Goal: Transaction & Acquisition: Purchase product/service

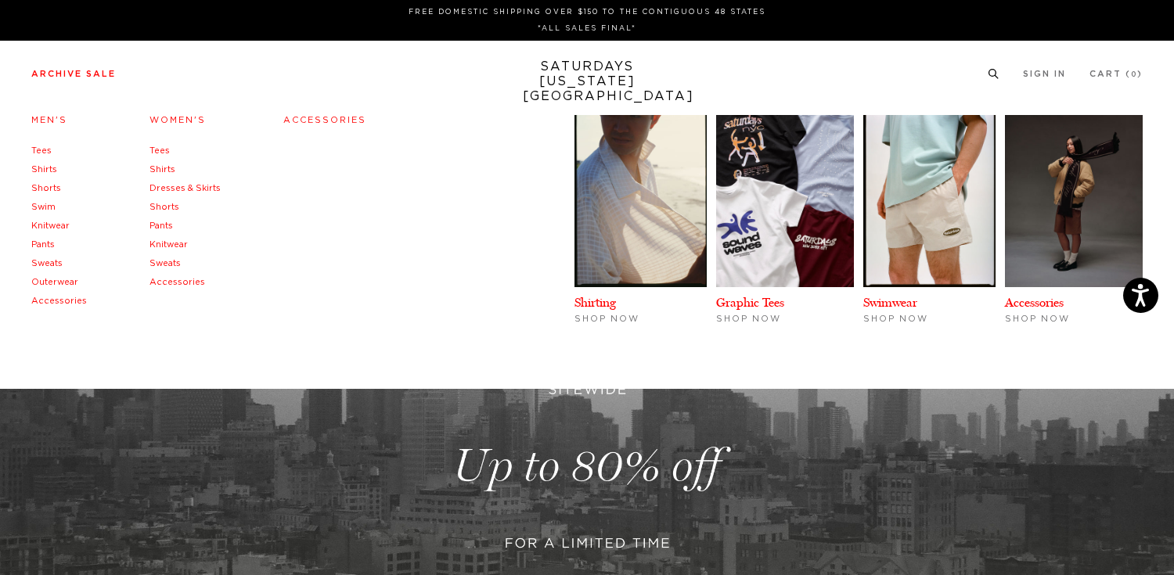
click at [166, 120] on link "Women's" at bounding box center [177, 120] width 56 height 9
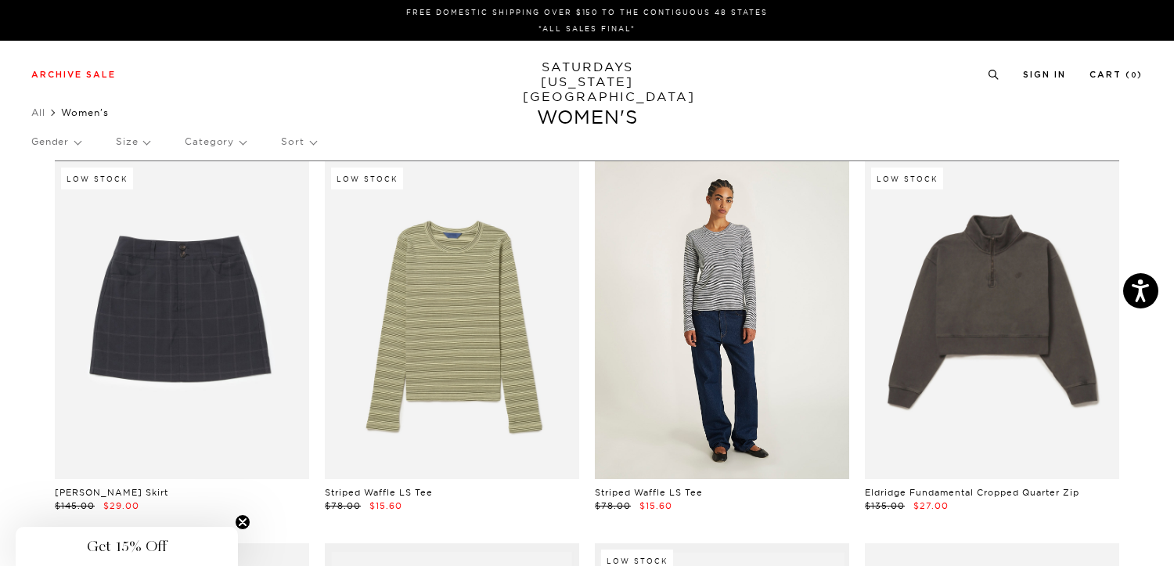
click at [686, 325] on link at bounding box center [722, 320] width 254 height 318
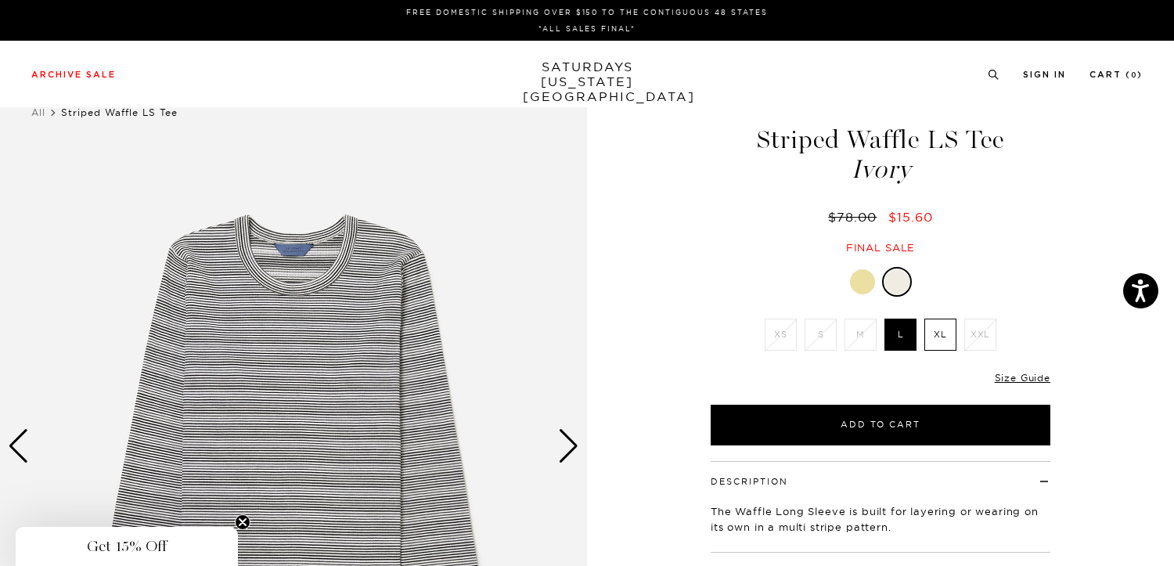
click at [863, 286] on div at bounding box center [862, 281] width 25 height 25
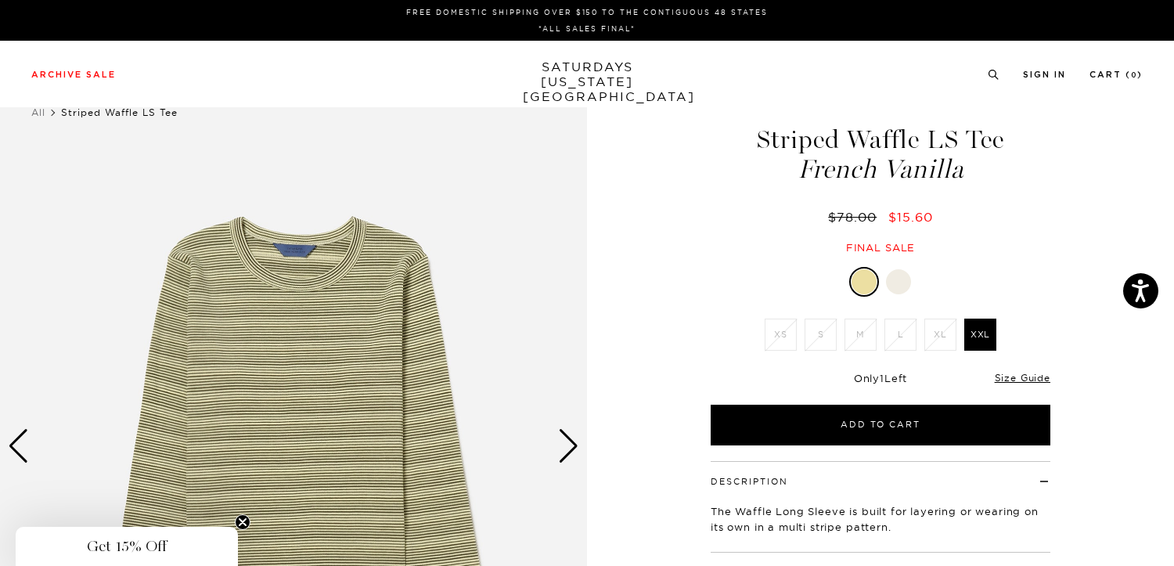
click at [569, 445] on div "Next slide" at bounding box center [568, 446] width 21 height 34
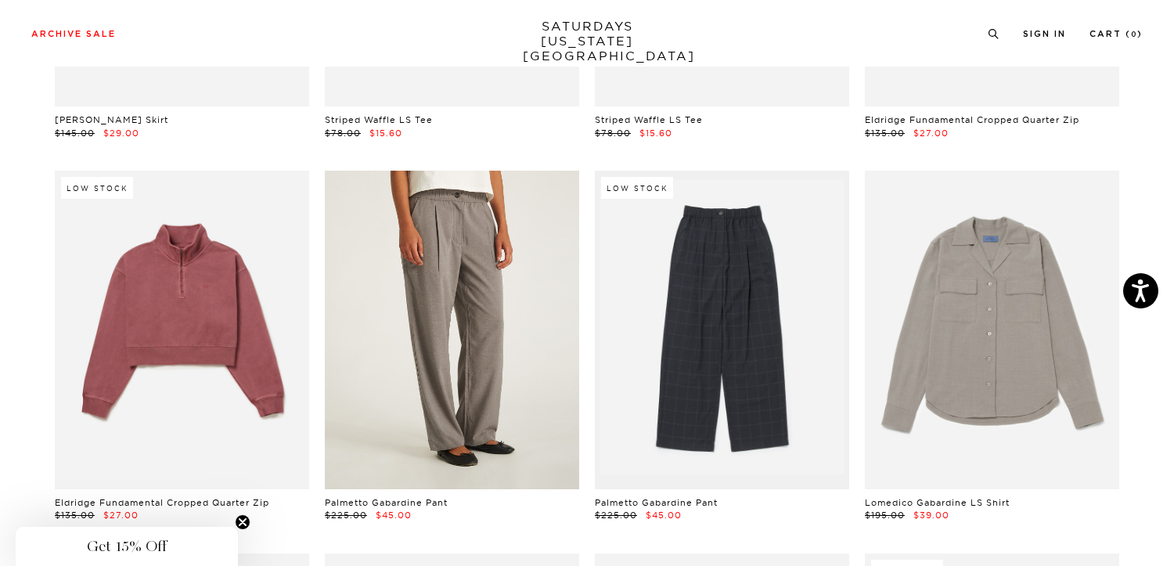
scroll to position [368, 0]
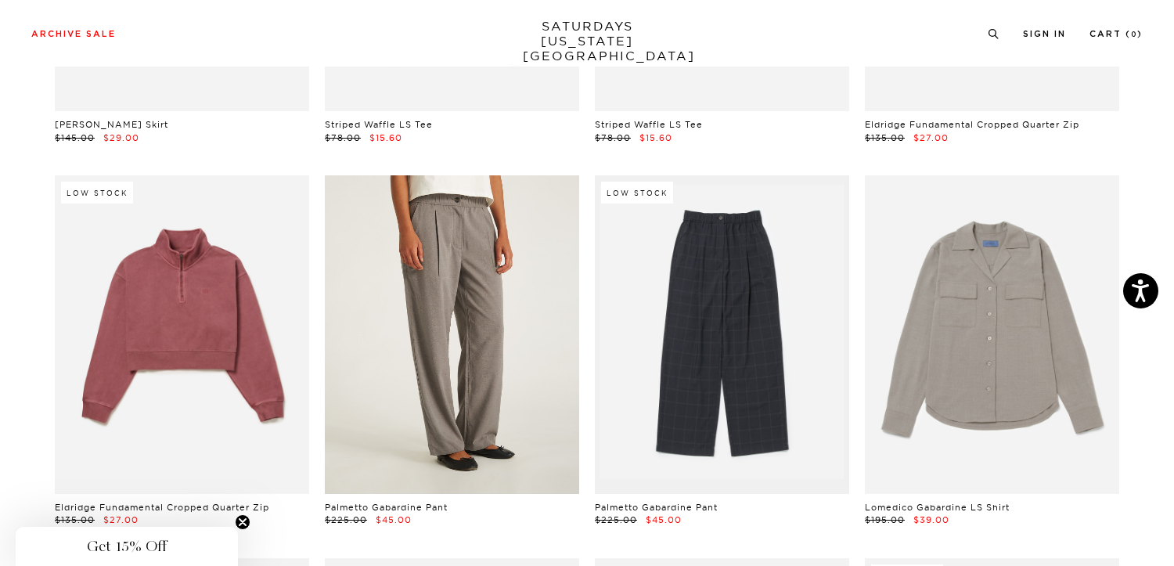
click at [416, 399] on link at bounding box center [452, 334] width 254 height 318
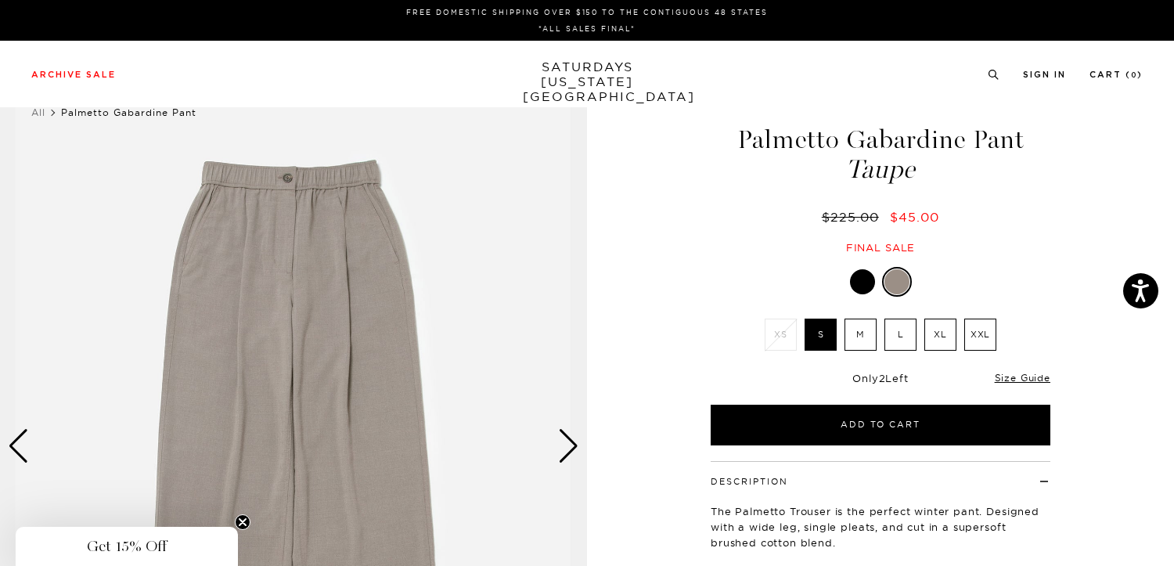
scroll to position [0, 9]
click at [558, 446] on div "Next slide" at bounding box center [568, 446] width 21 height 34
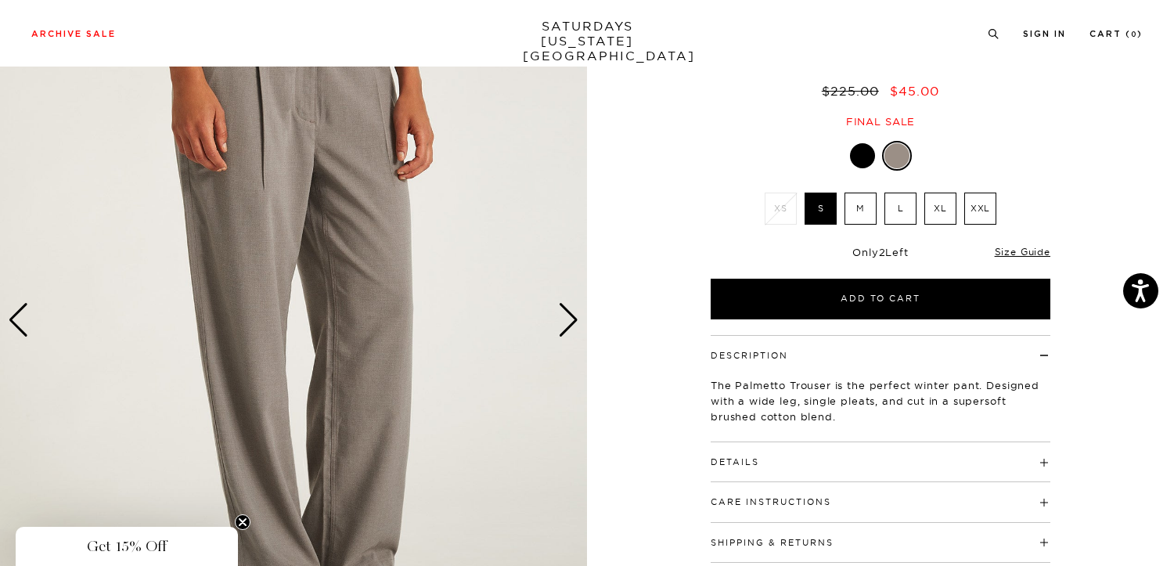
scroll to position [12, 9]
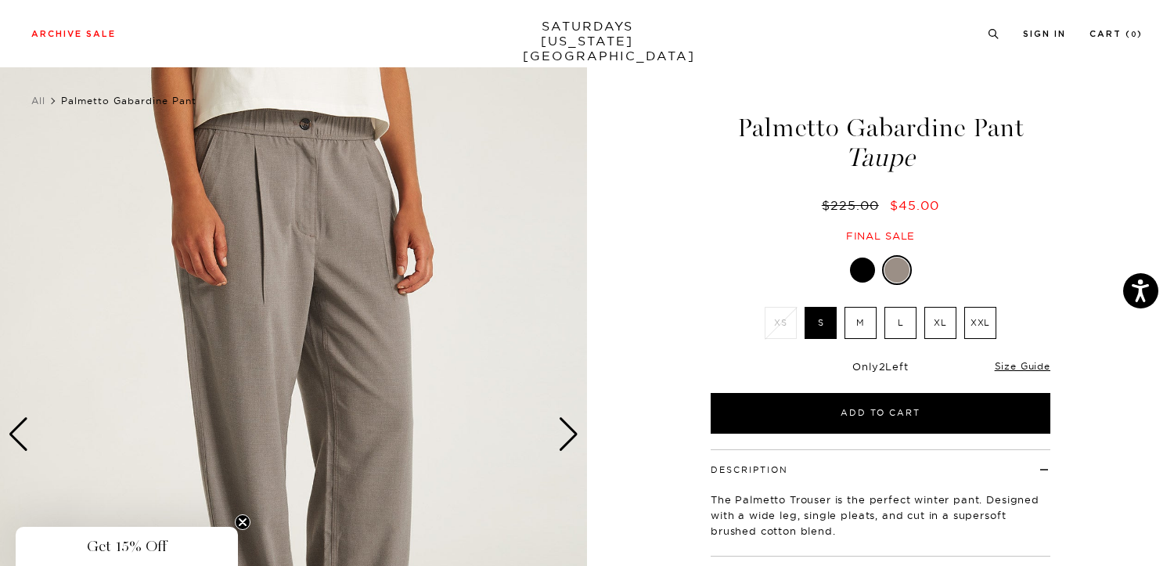
click at [558, 446] on div "Next slide" at bounding box center [568, 434] width 21 height 34
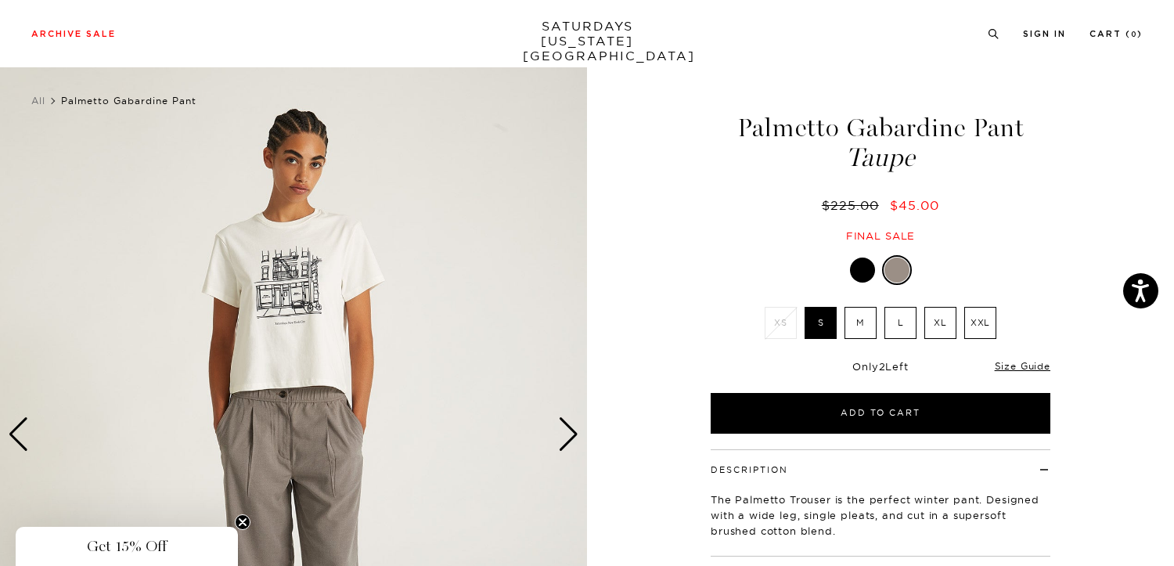
click at [558, 446] on div "Next slide" at bounding box center [568, 434] width 21 height 34
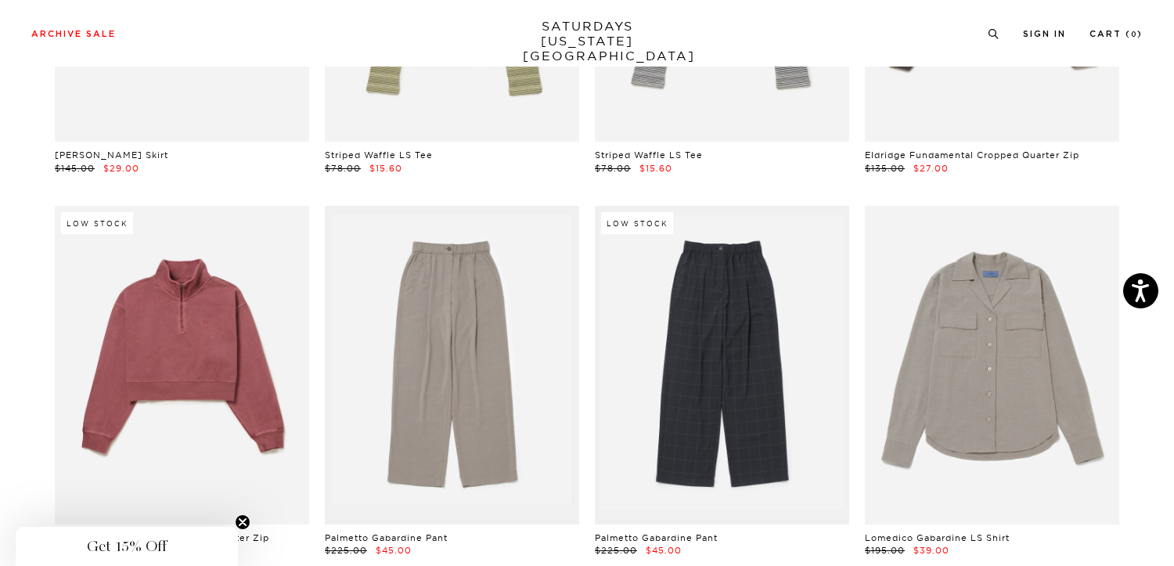
scroll to position [334, 5]
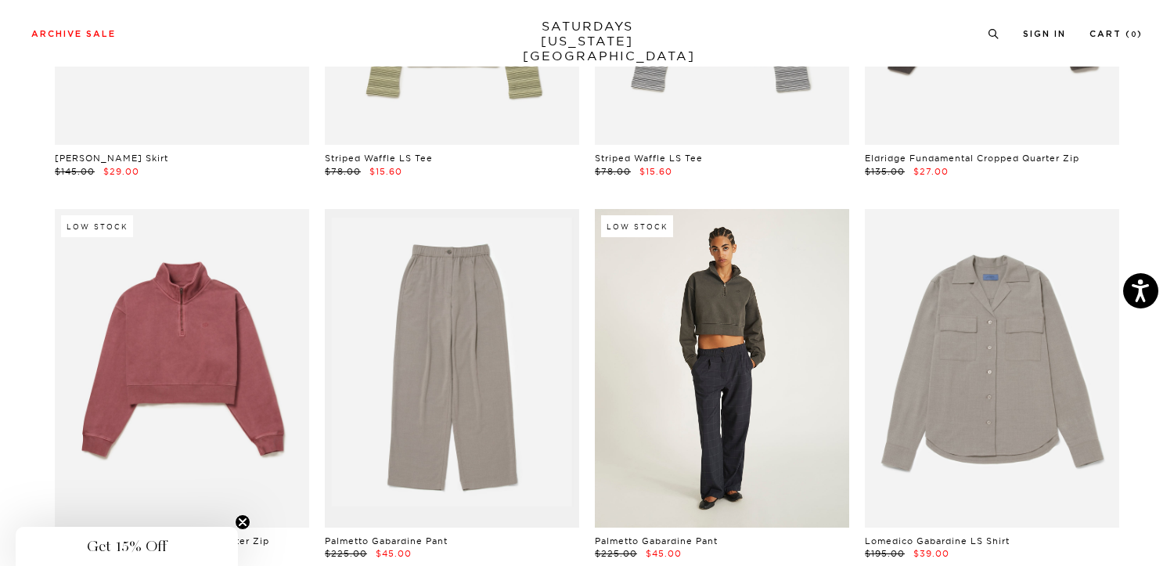
click at [718, 341] on link at bounding box center [722, 368] width 254 height 318
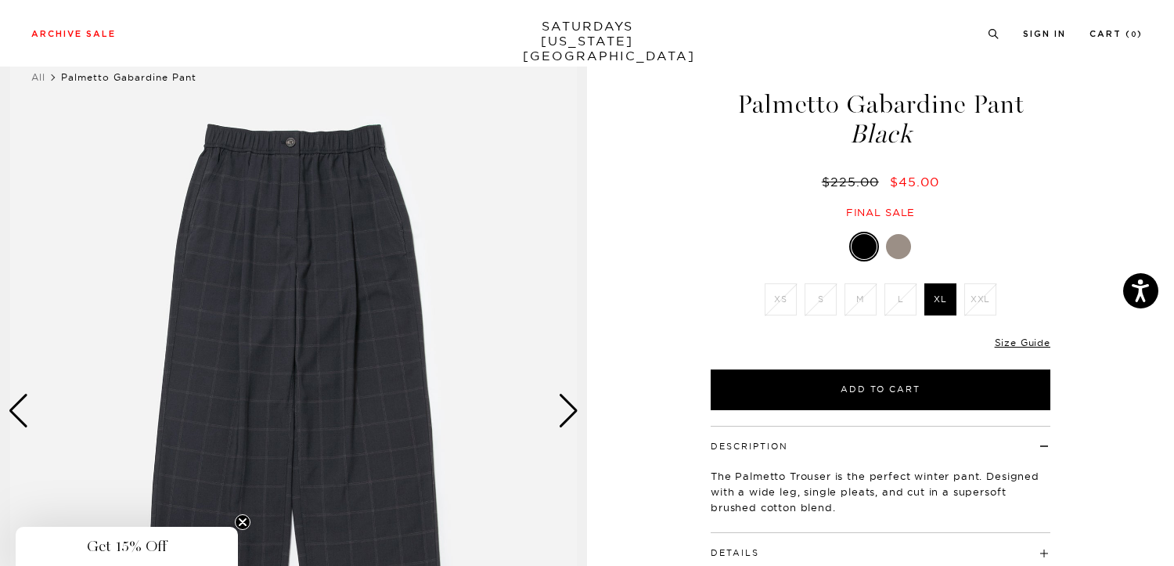
scroll to position [99, 0]
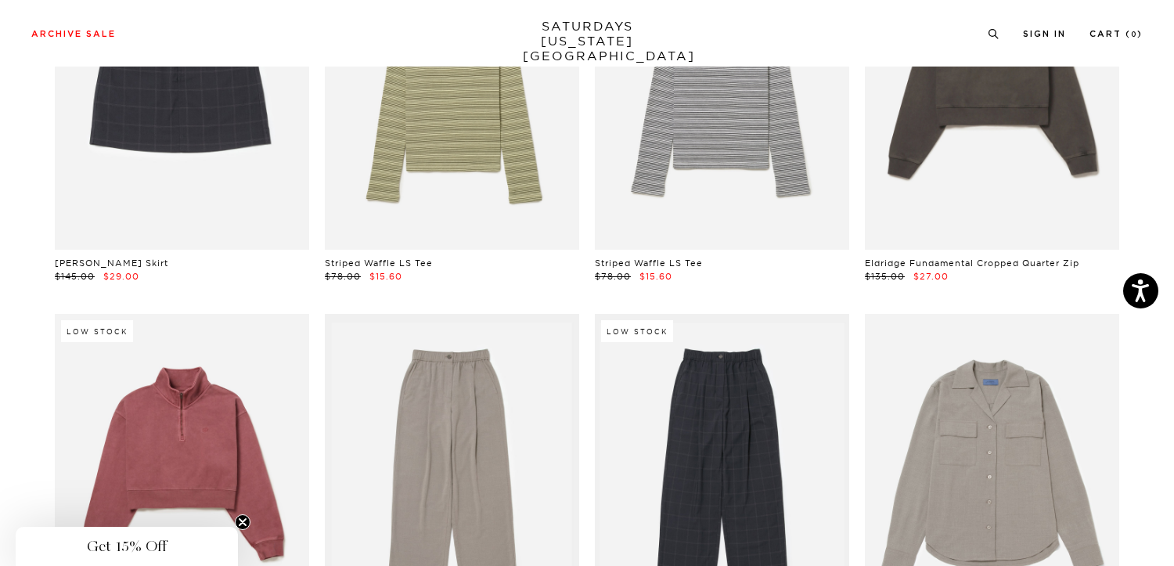
scroll to position [0, 5]
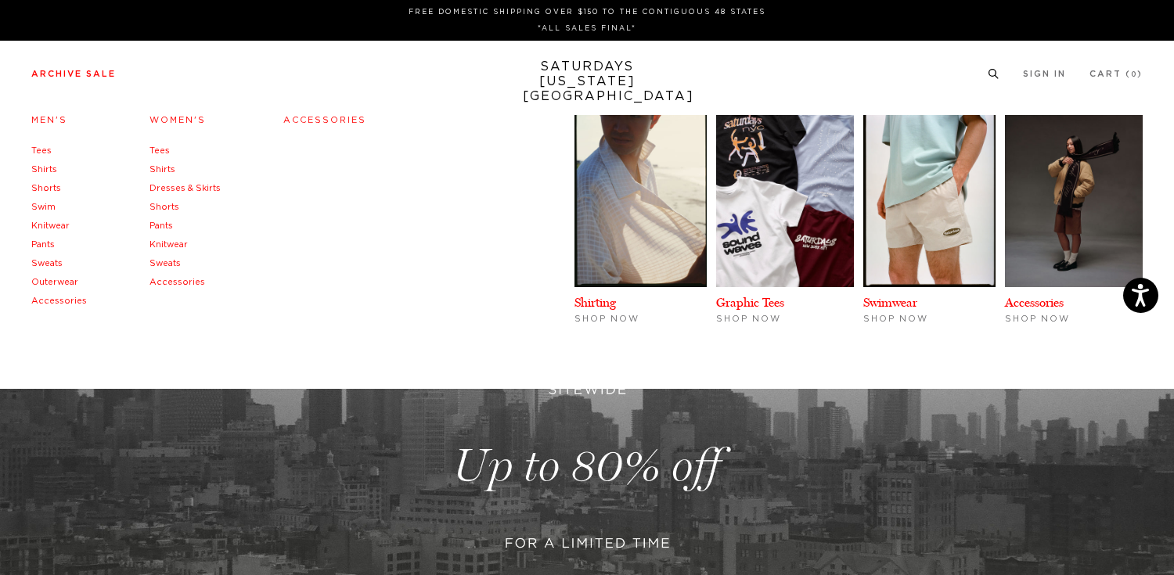
click at [45, 124] on link "Men's" at bounding box center [49, 120] width 36 height 9
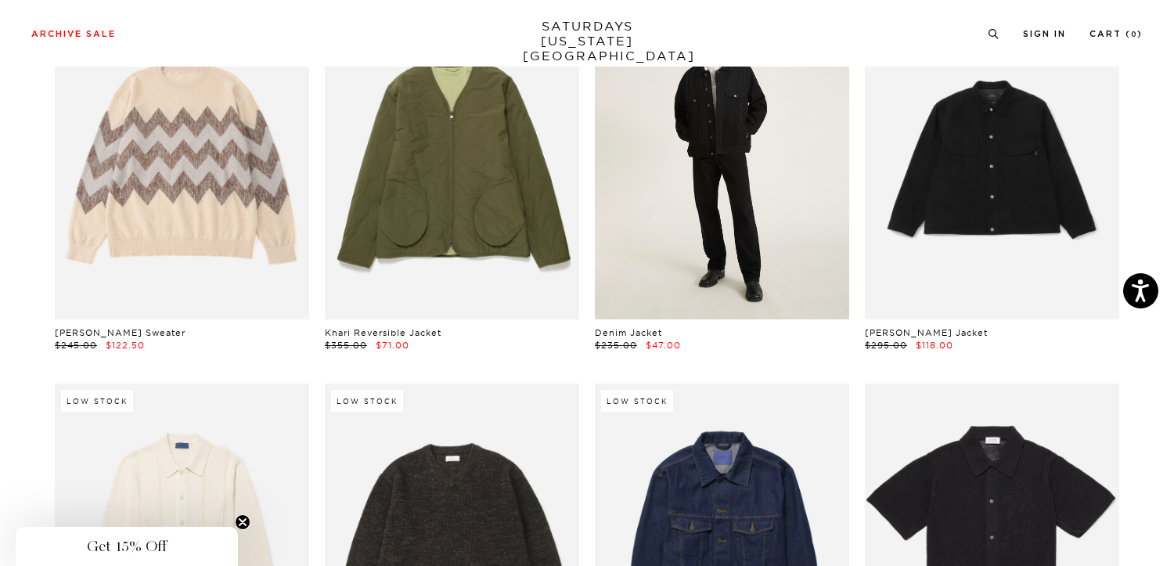
scroll to position [3932, 0]
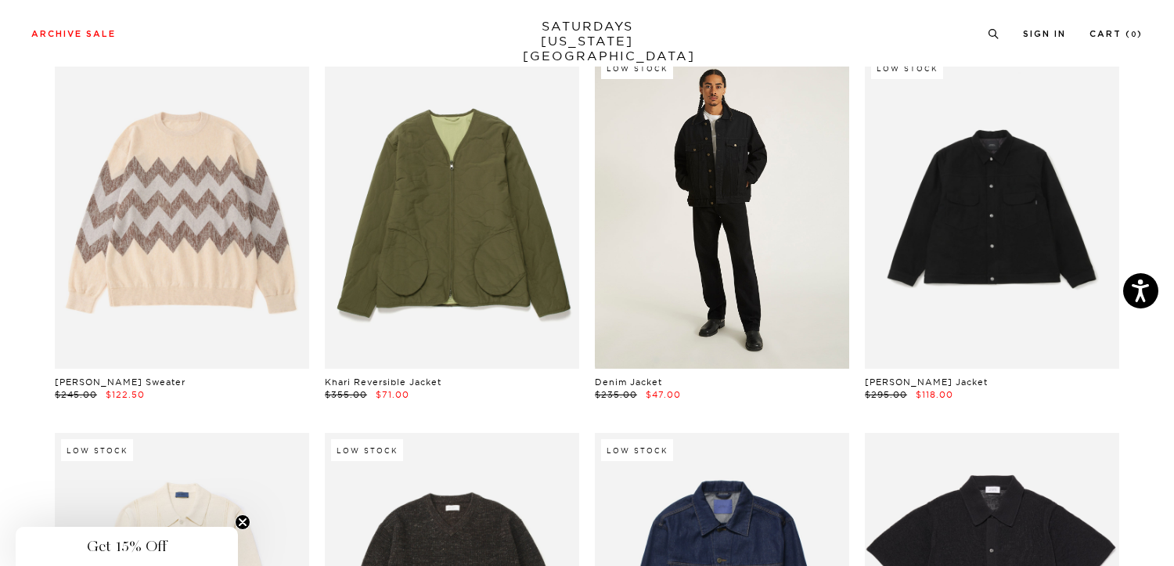
click at [698, 158] on link at bounding box center [722, 210] width 254 height 318
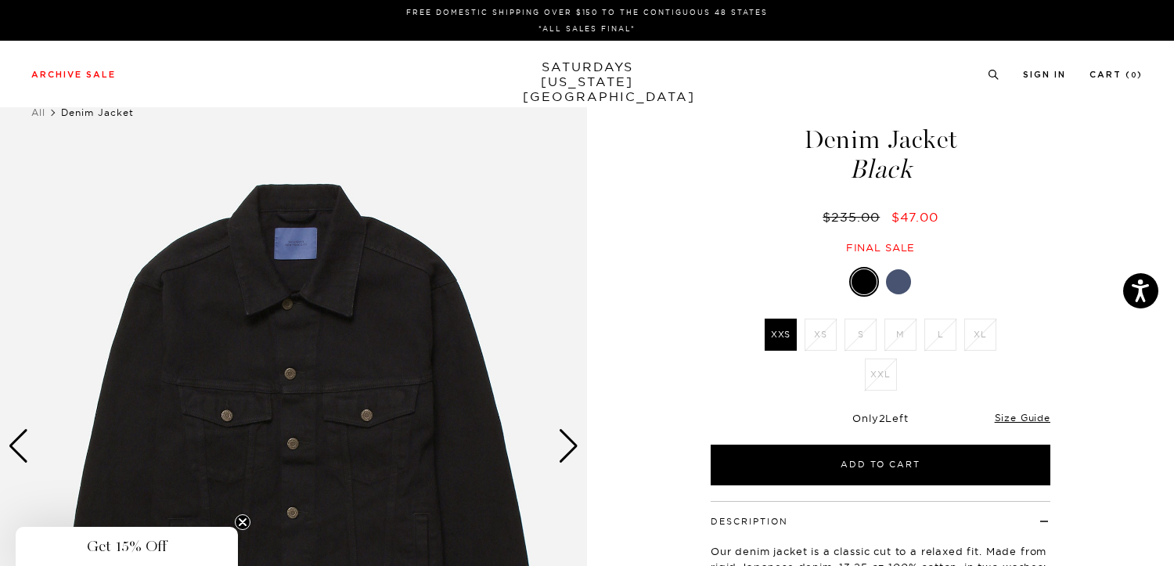
click at [914, 282] on div at bounding box center [881, 282] width 340 height 30
click at [900, 282] on div at bounding box center [898, 281] width 25 height 25
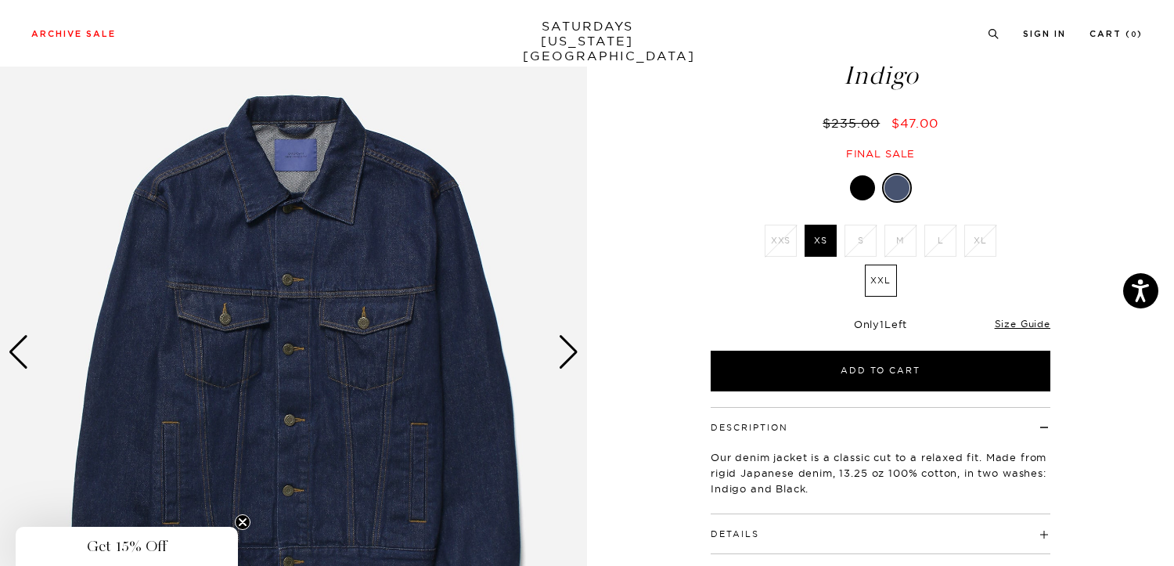
scroll to position [131, 0]
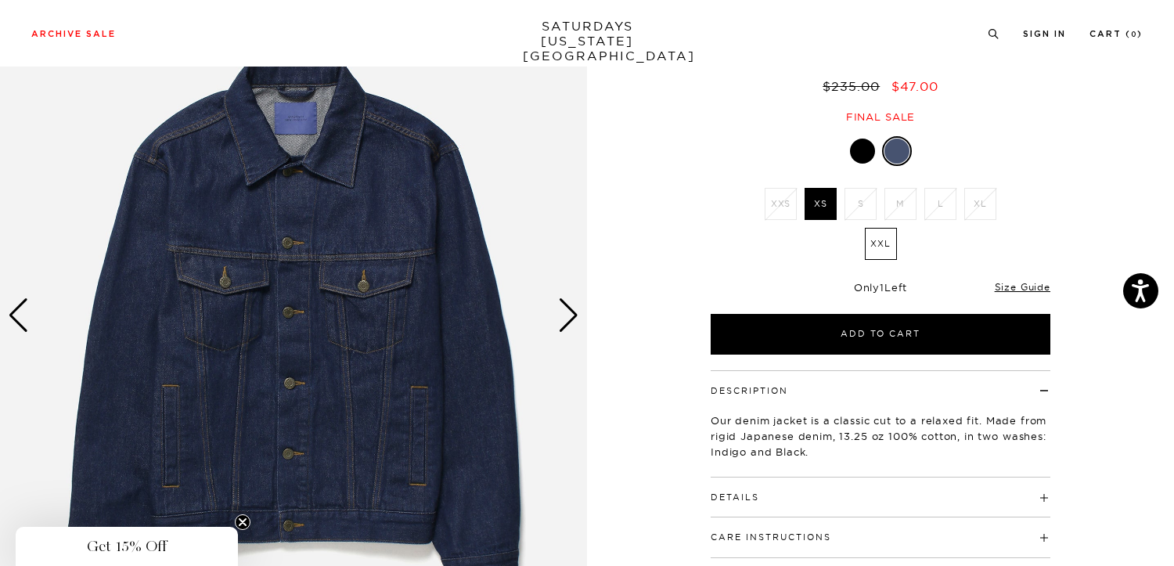
click at [571, 309] on div "Next slide" at bounding box center [568, 315] width 21 height 34
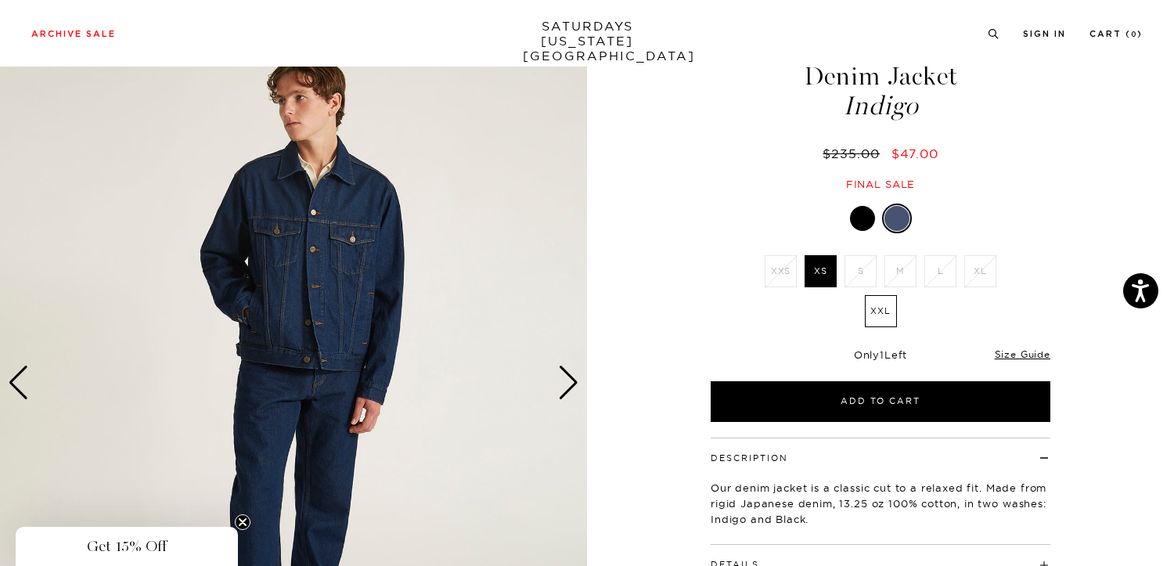
scroll to position [58, 0]
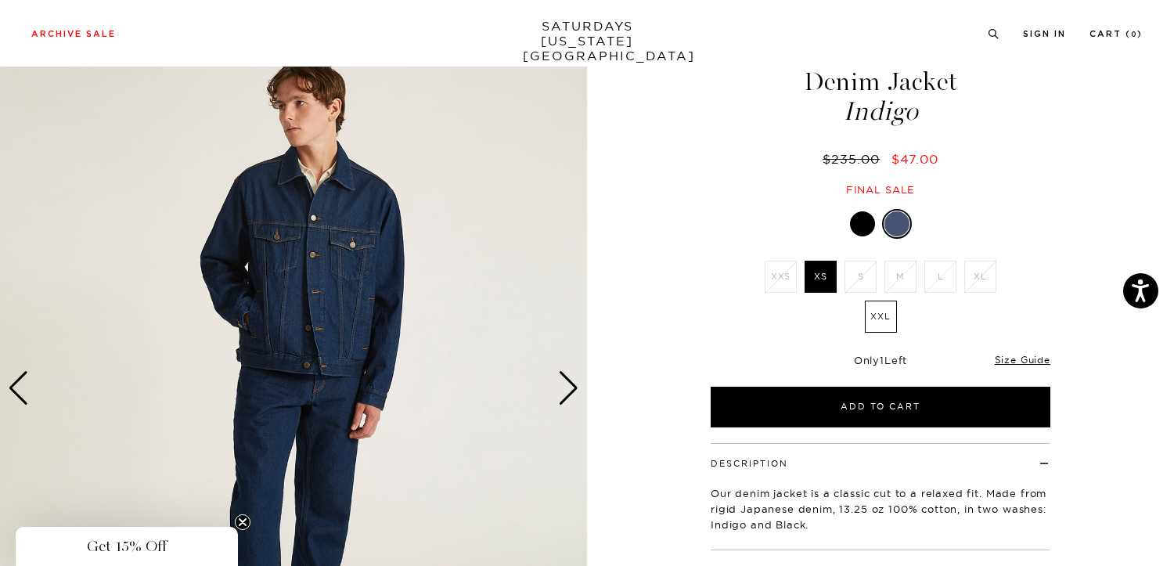
click at [578, 380] on div "Next slide" at bounding box center [568, 388] width 21 height 34
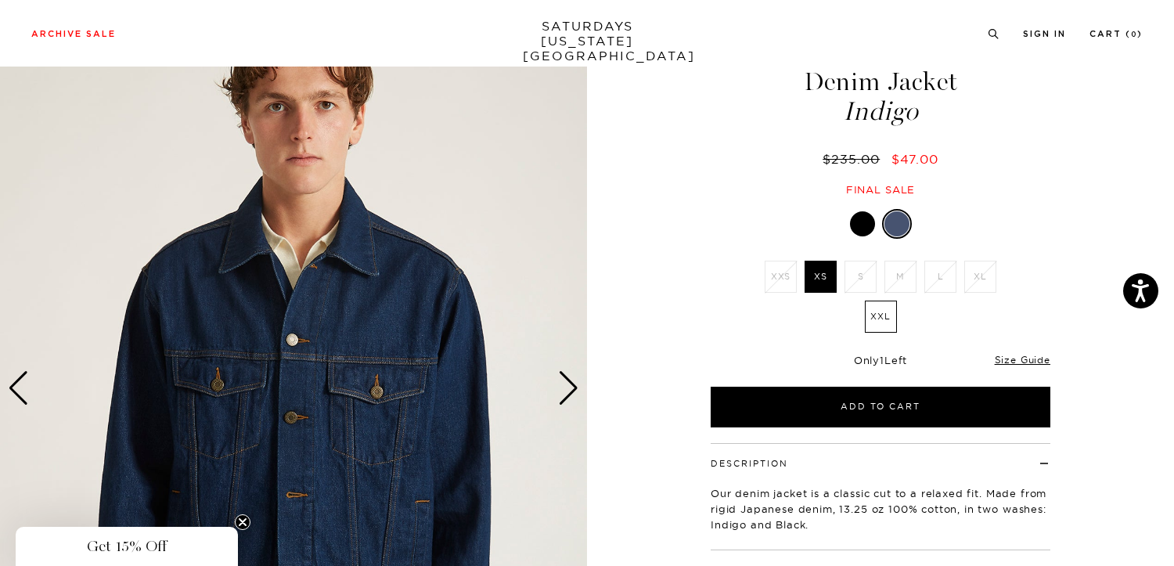
click at [578, 380] on div "Next slide" at bounding box center [568, 388] width 21 height 34
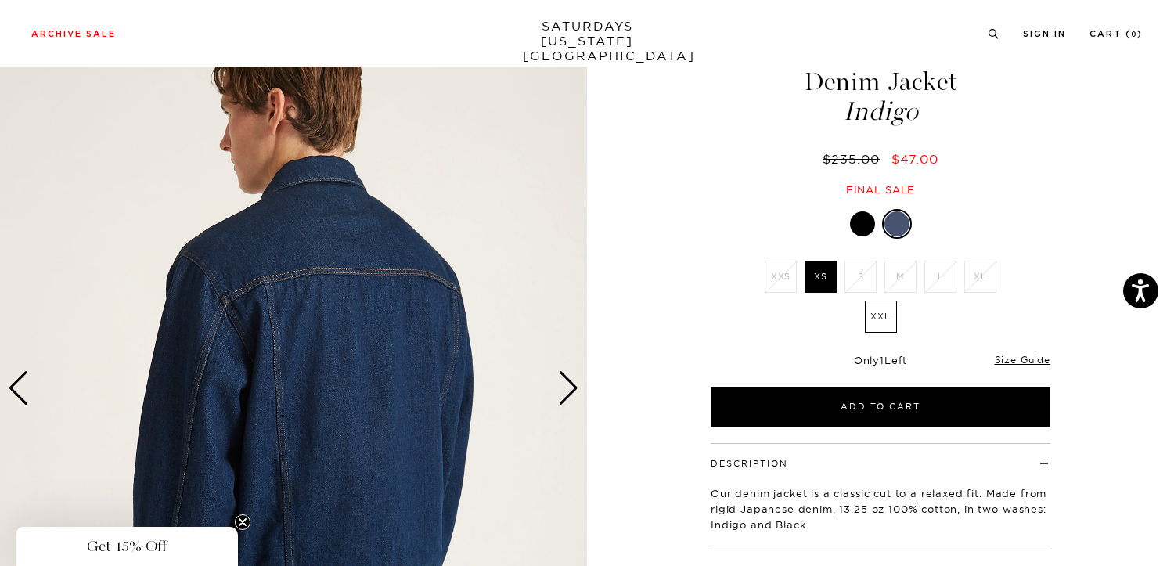
click at [578, 380] on div "Next slide" at bounding box center [568, 388] width 21 height 34
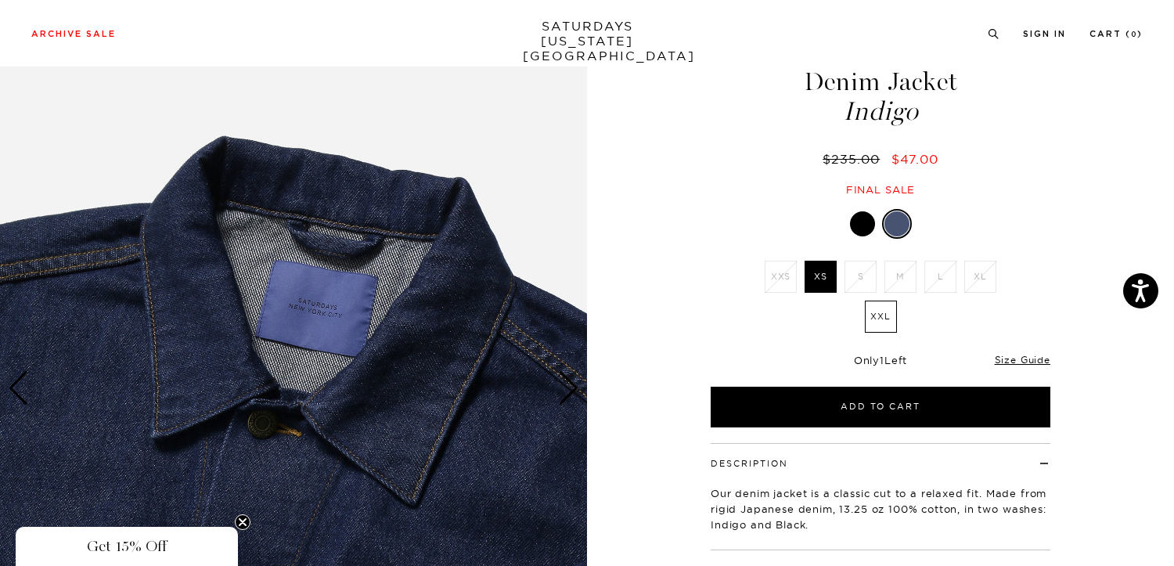
click at [578, 380] on div "Next slide" at bounding box center [568, 388] width 21 height 34
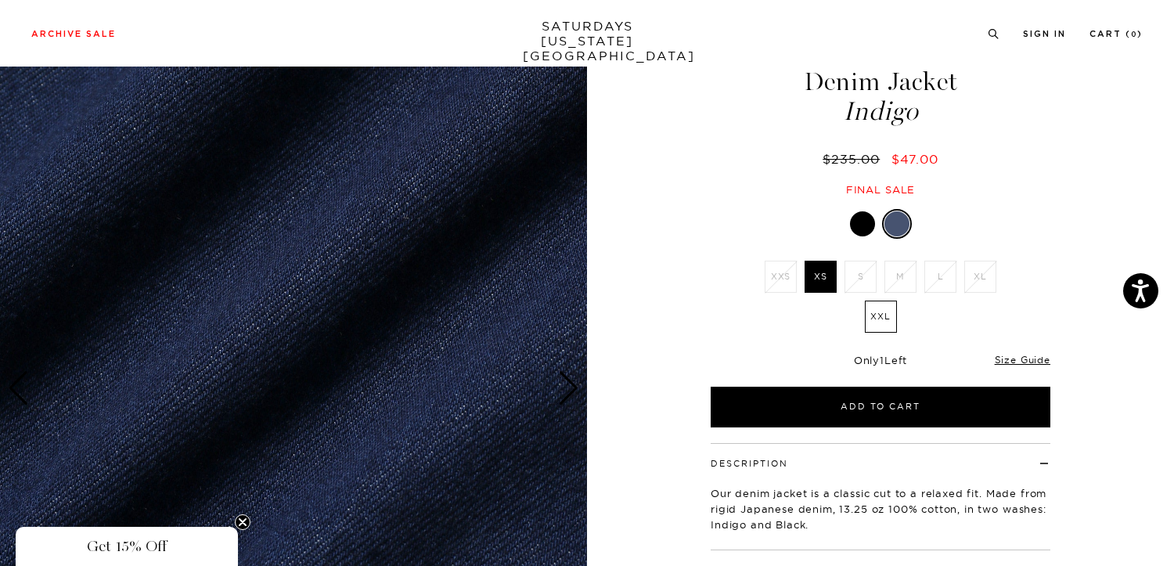
click at [578, 380] on div "Next slide" at bounding box center [568, 388] width 21 height 34
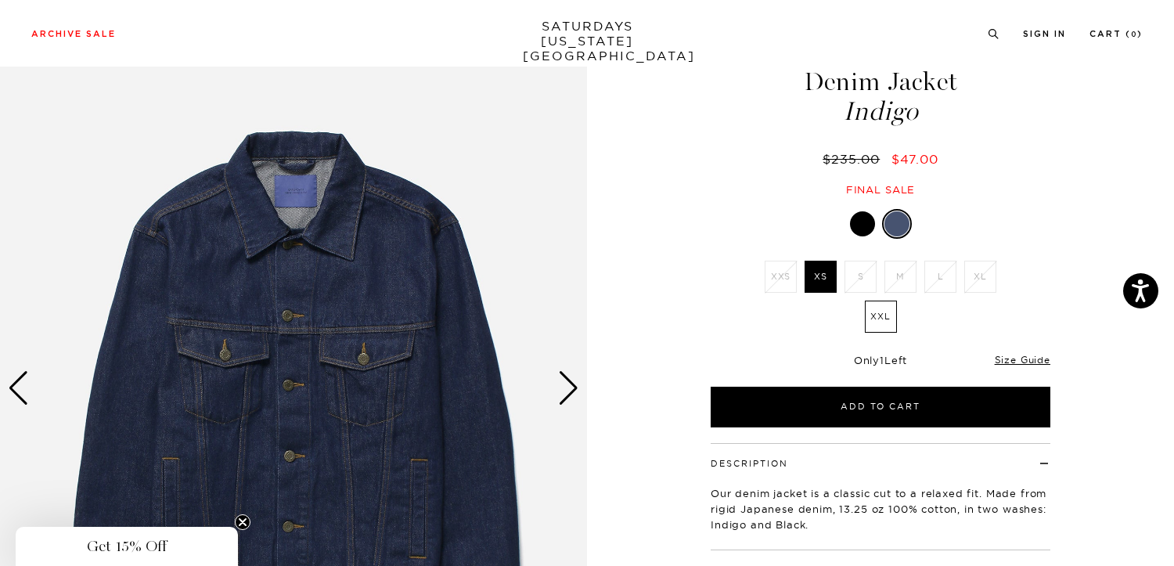
scroll to position [121, 0]
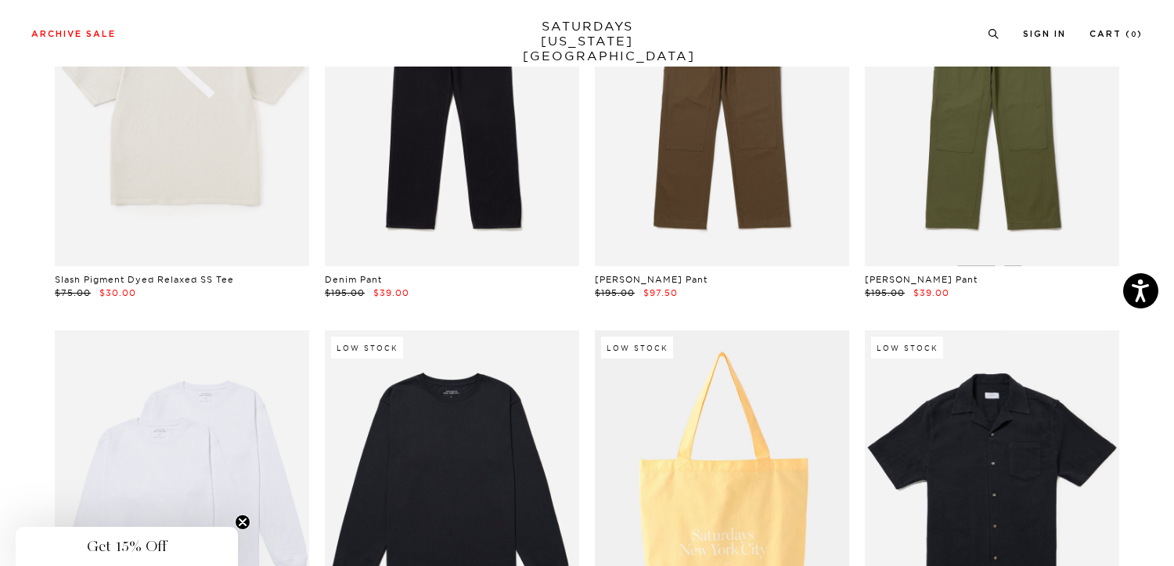
scroll to position [17410, 4]
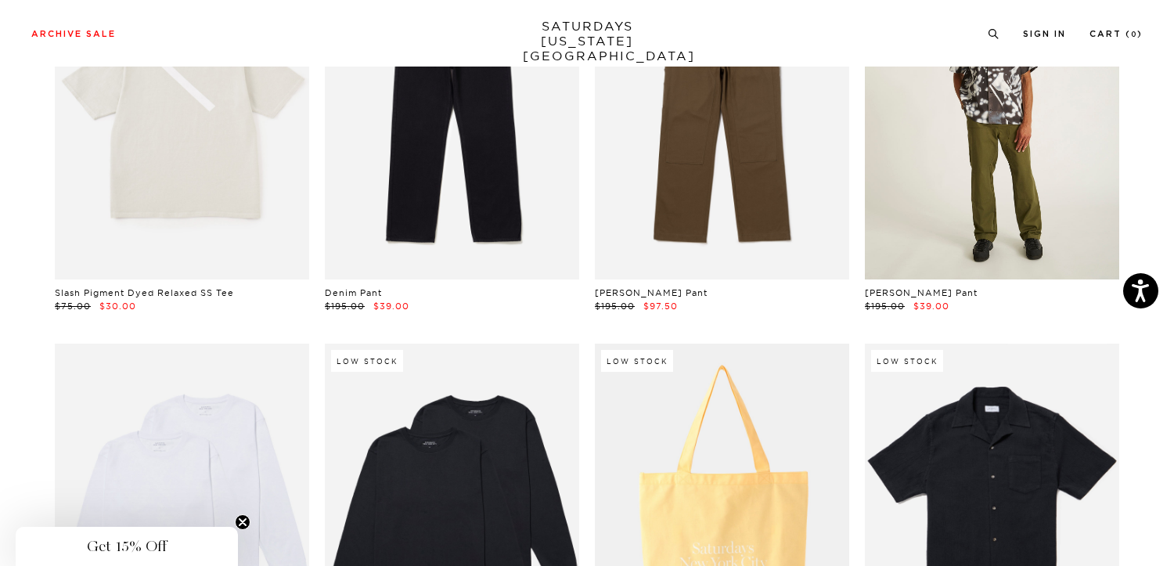
click at [950, 143] on link at bounding box center [992, 121] width 254 height 318
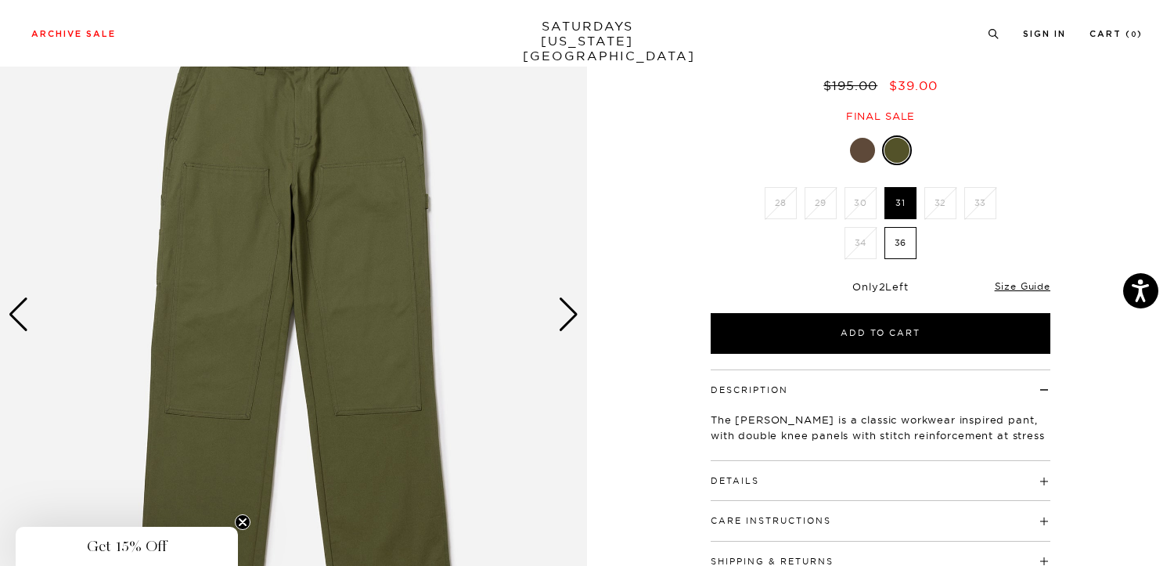
scroll to position [131, 2]
click at [568, 299] on div "Next slide" at bounding box center [568, 315] width 21 height 34
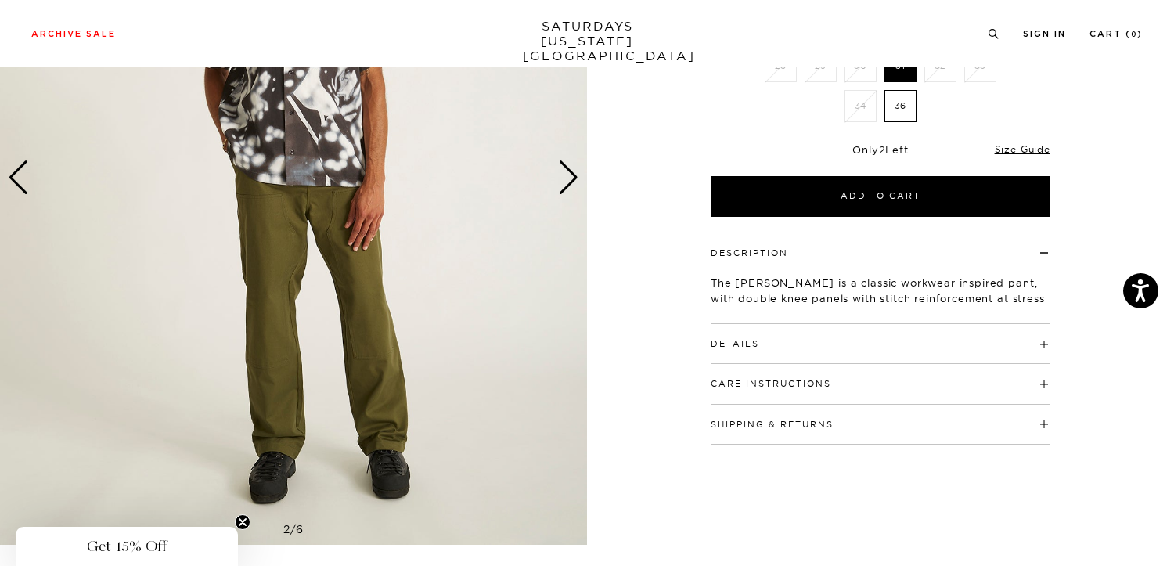
scroll to position [263, 2]
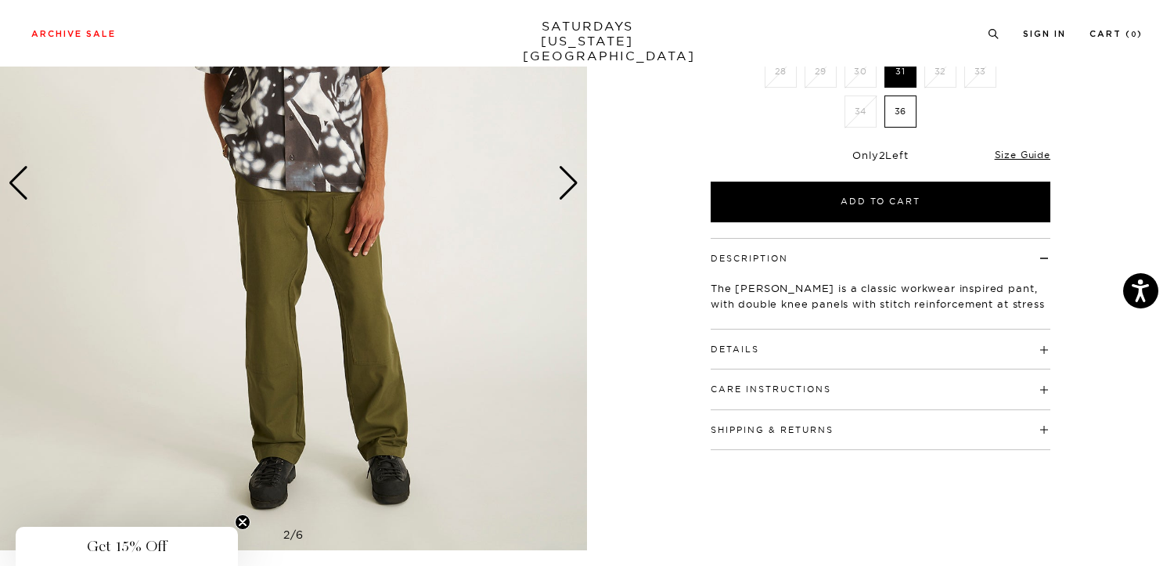
click at [560, 176] on div "Next slide" at bounding box center [568, 183] width 21 height 34
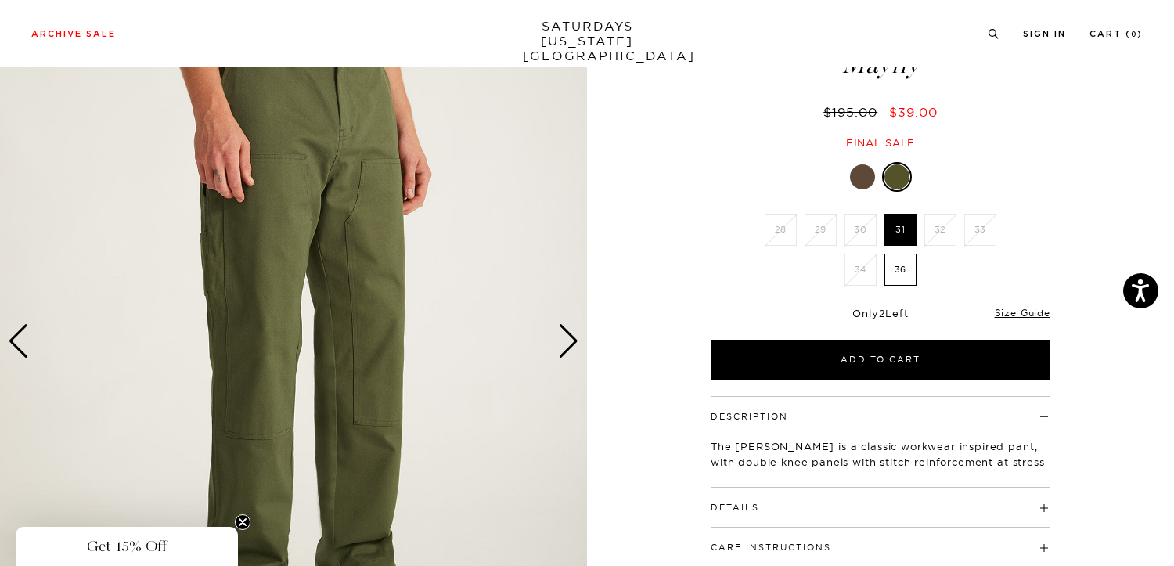
scroll to position [115, 2]
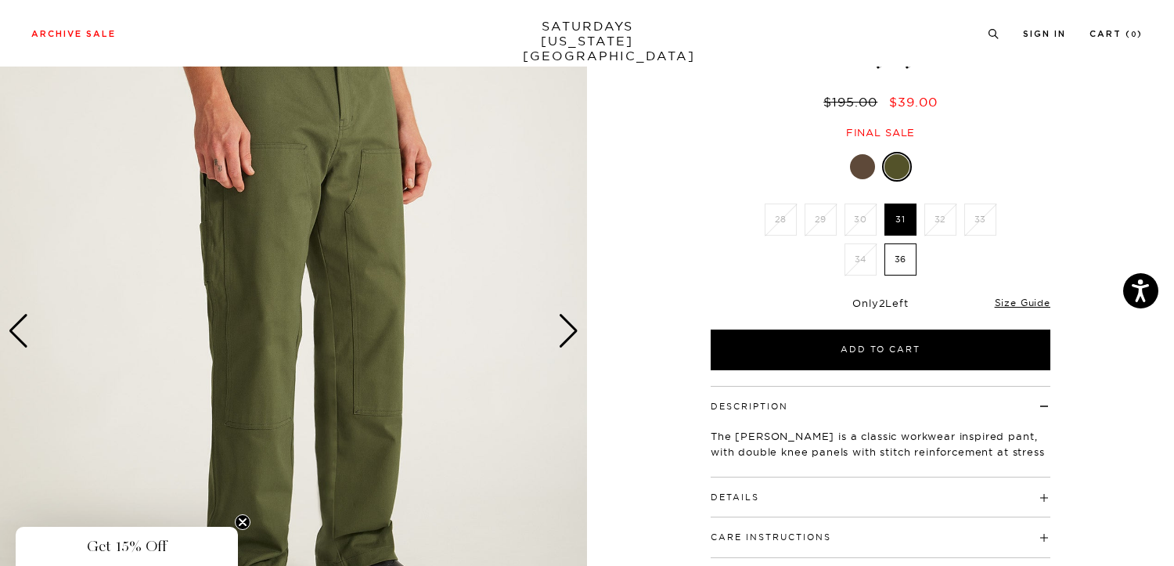
click at [565, 330] on div "Next slide" at bounding box center [568, 331] width 21 height 34
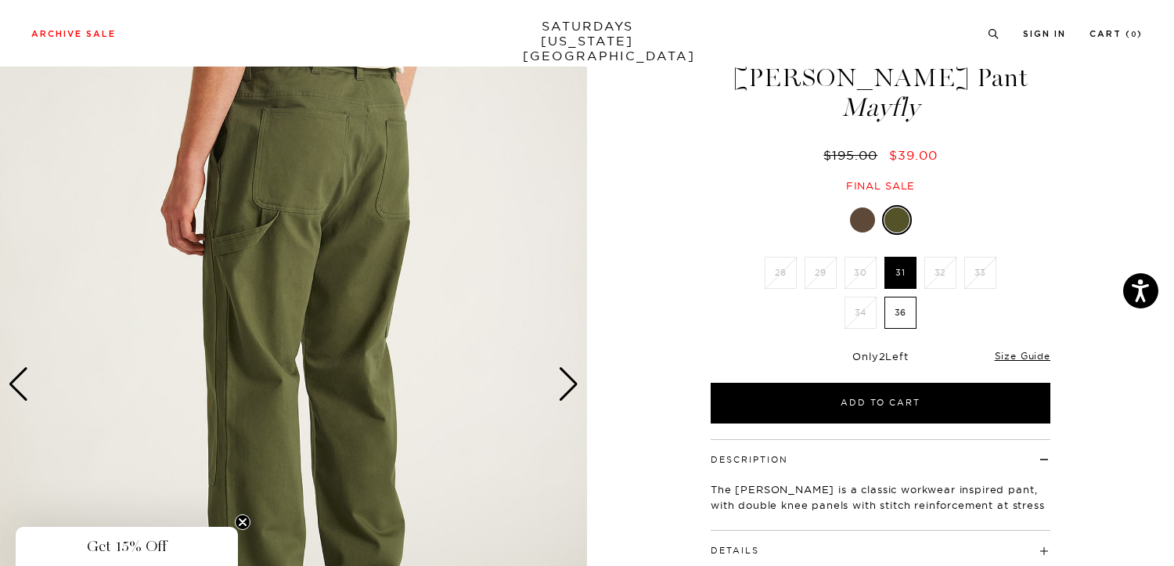
scroll to position [63, 0]
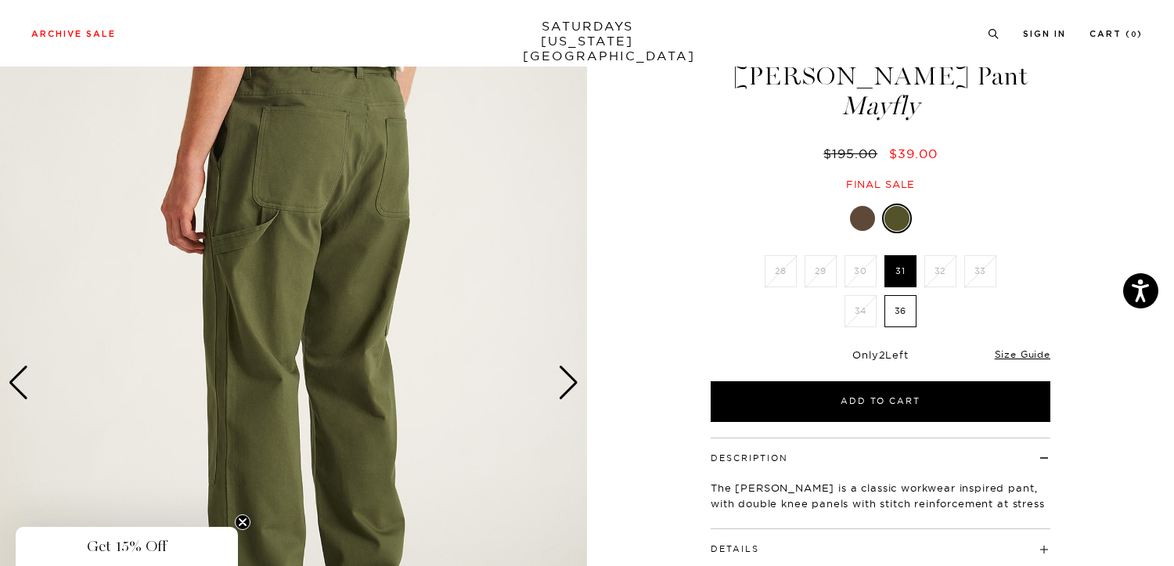
click at [564, 376] on div "Next slide" at bounding box center [568, 383] width 21 height 34
